Goal: Transaction & Acquisition: Purchase product/service

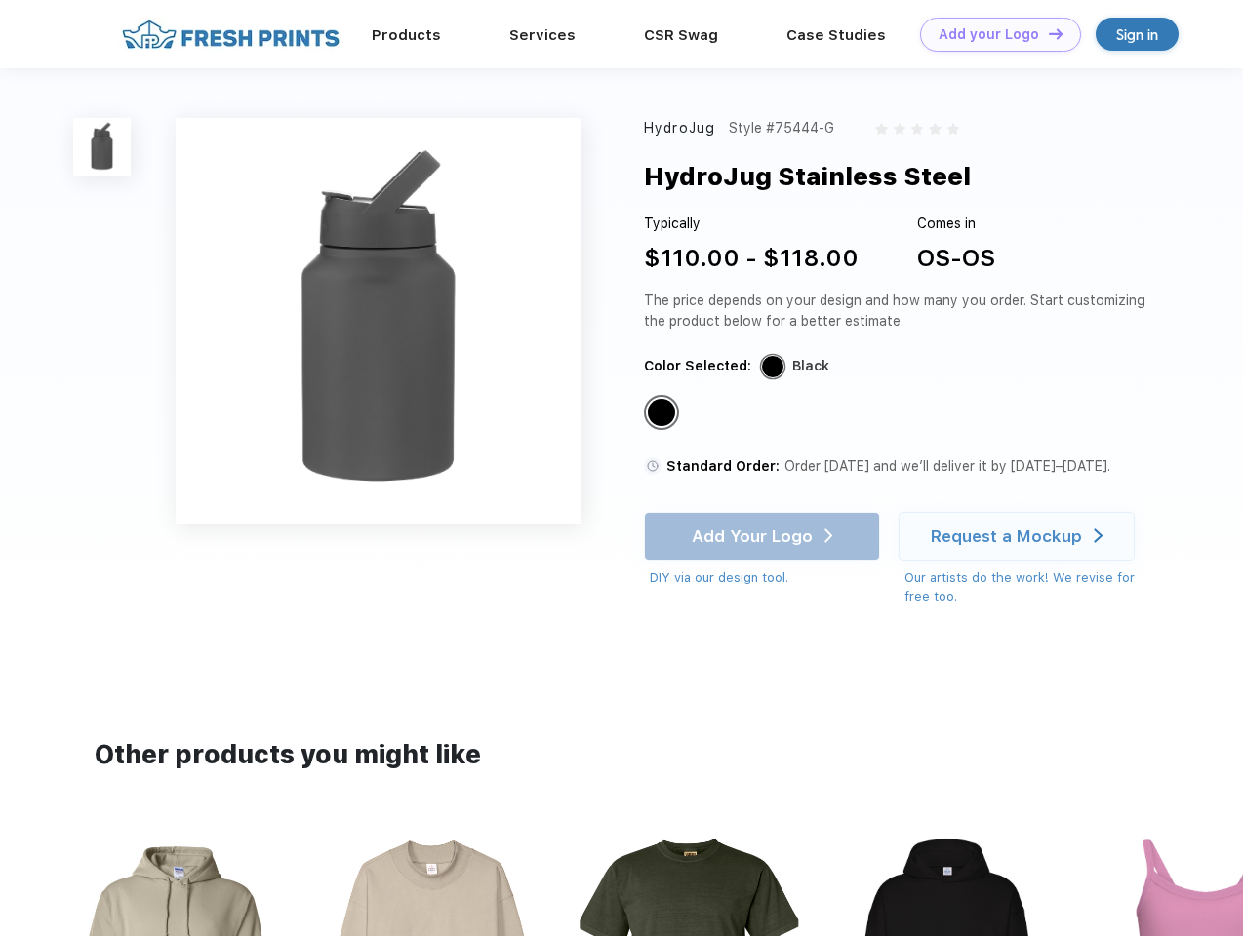
click at [993, 34] on link "Add your Logo Design Tool" at bounding box center [1000, 35] width 161 height 34
click at [0, 0] on div "Design Tool" at bounding box center [0, 0] width 0 height 0
click at [1047, 33] on link "Add your Logo Design Tool" at bounding box center [1000, 35] width 161 height 34
click at [102, 146] on img at bounding box center [102, 147] width 58 height 58
click at [663, 414] on div "Standard Color" at bounding box center [661, 412] width 27 height 27
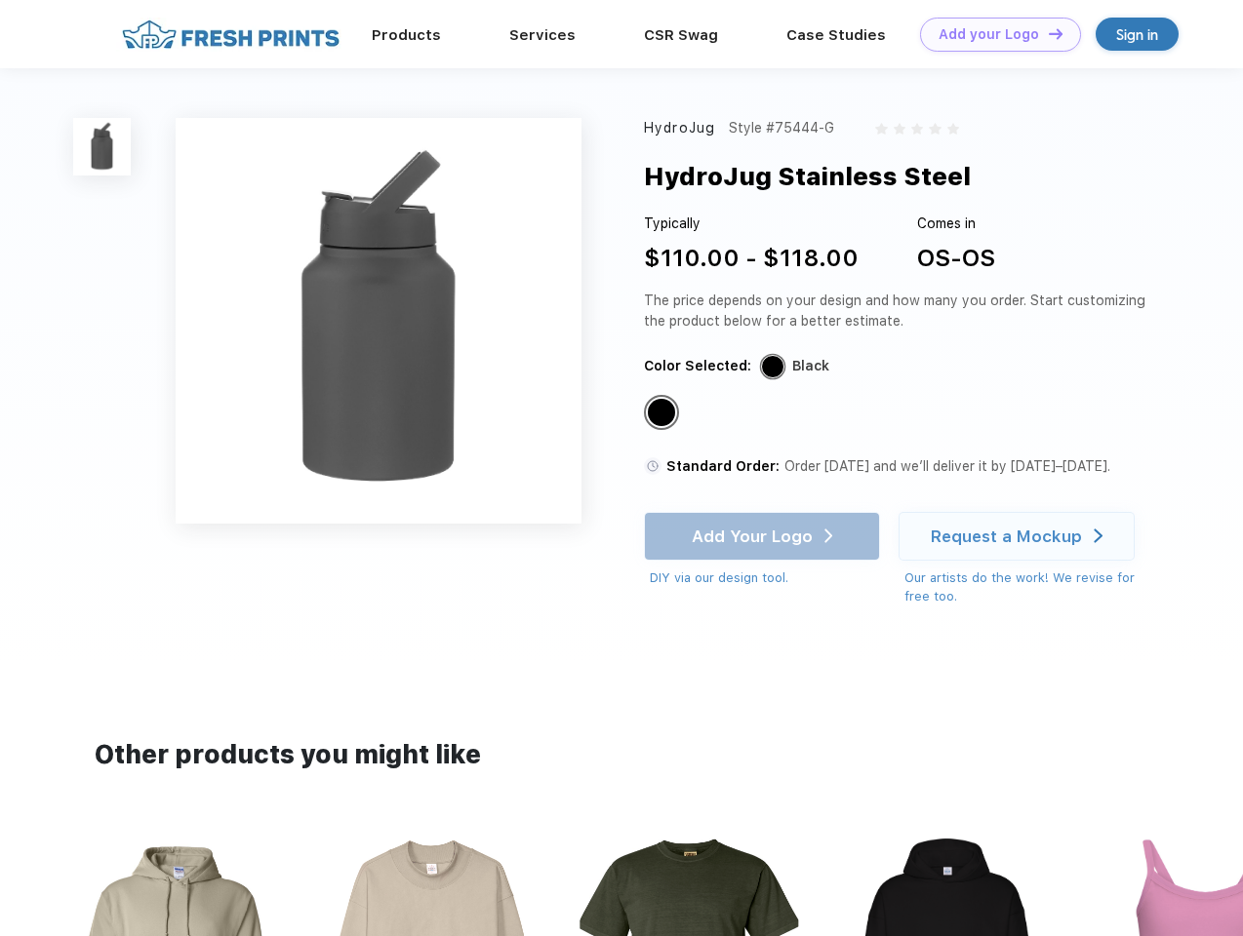
click at [764, 537] on div "Add Your Logo DIY via our design tool. Ah shoot! This product isn't up in our d…" at bounding box center [762, 550] width 236 height 76
click at [1019, 537] on div "Request a Mockup" at bounding box center [1006, 537] width 151 height 20
